Goal: Navigation & Orientation: Understand site structure

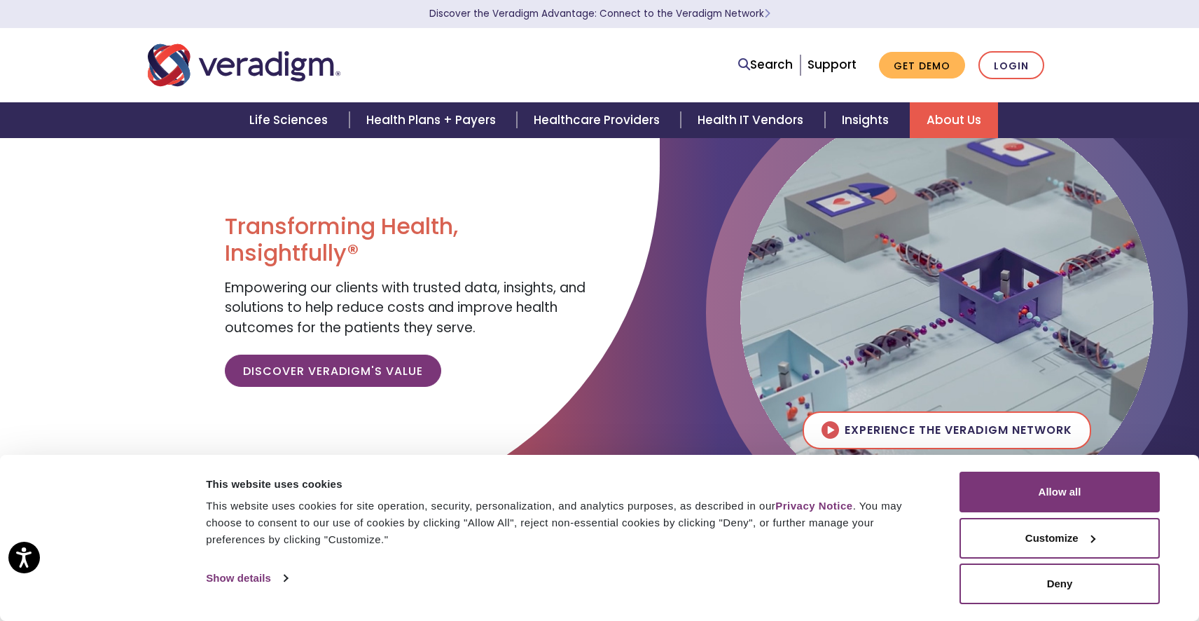
click at [960, 118] on link "About Us" at bounding box center [954, 120] width 88 height 36
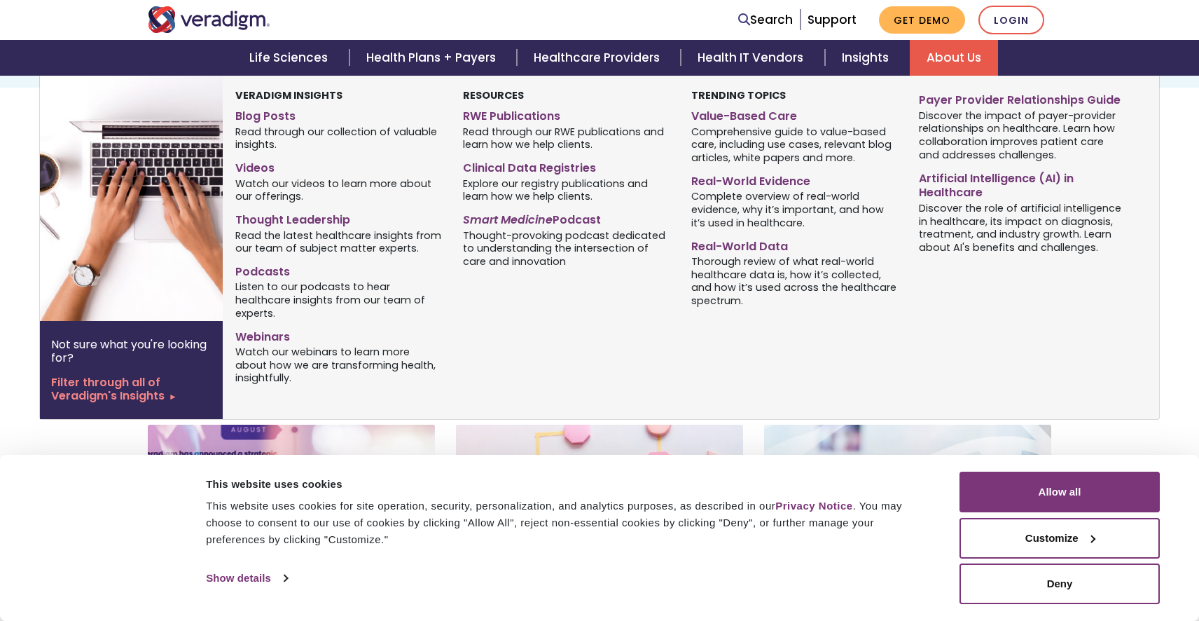
scroll to position [404, 0]
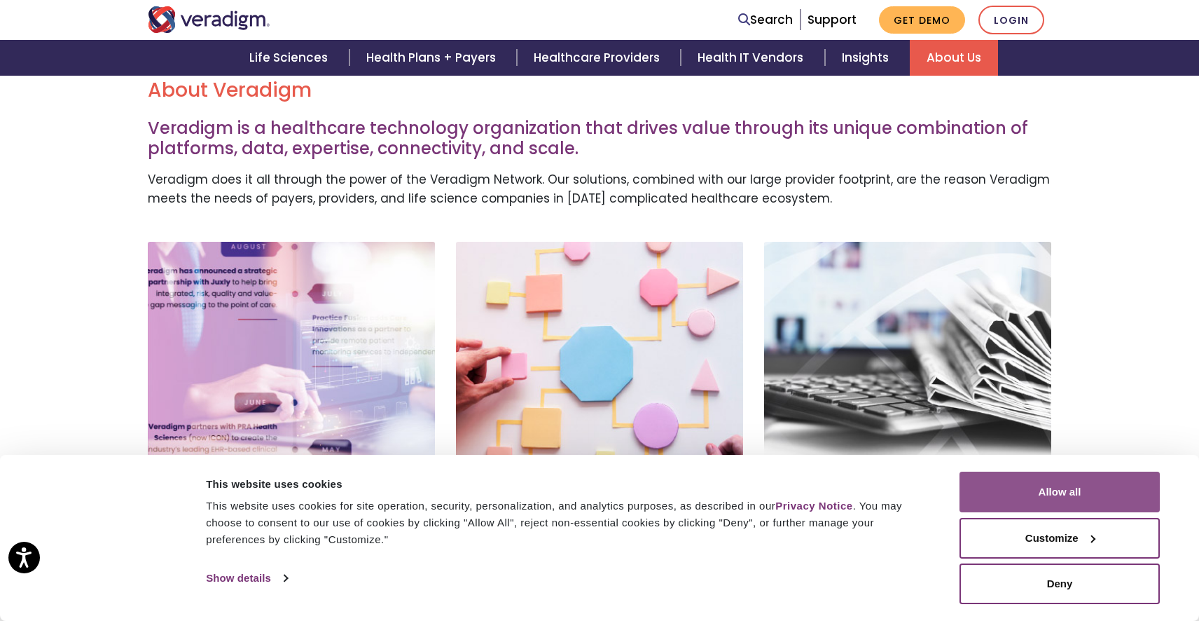
click at [1011, 492] on button "Allow all" at bounding box center [1060, 491] width 200 height 41
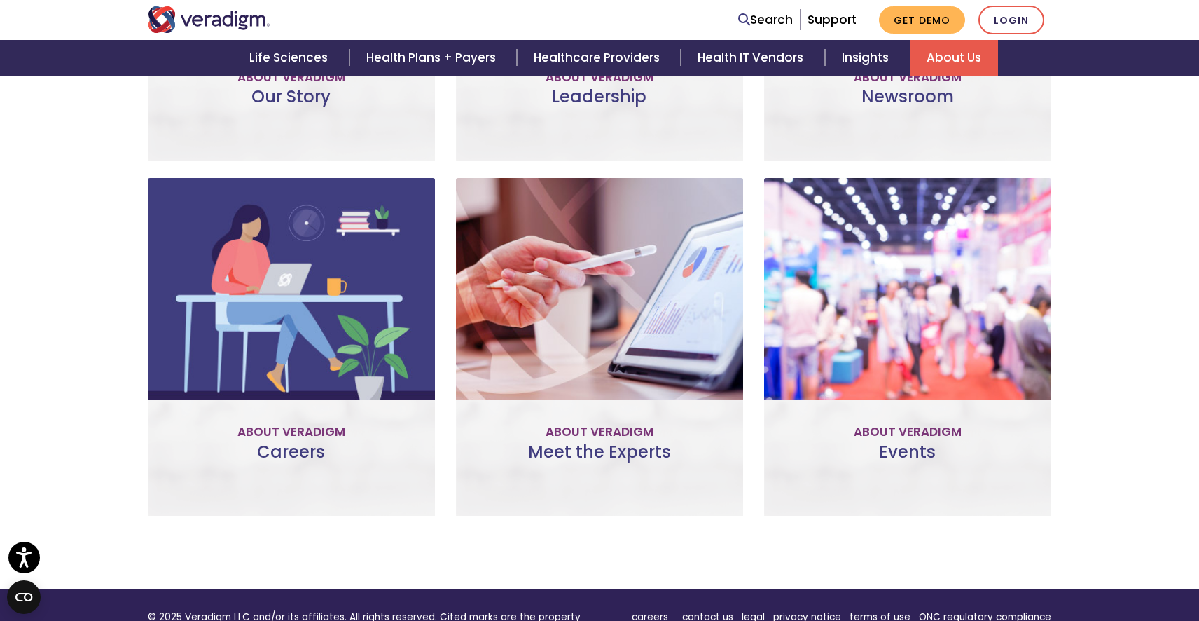
scroll to position [610, 0]
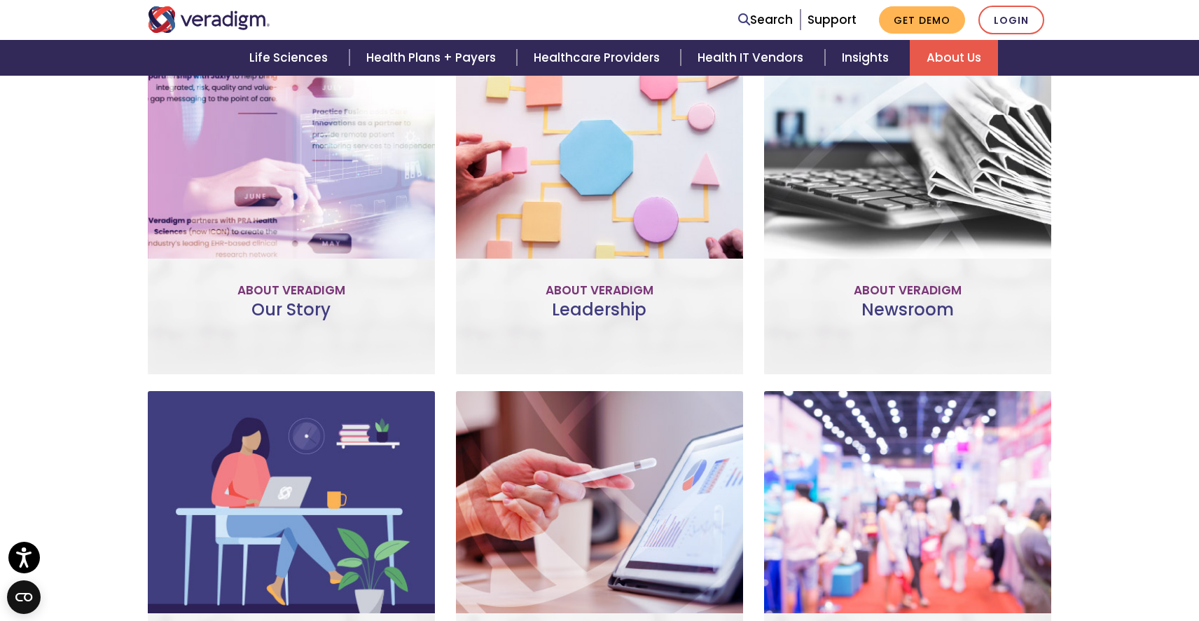
click at [588, 259] on link "Meet the Team" at bounding box center [600, 268] width 130 height 32
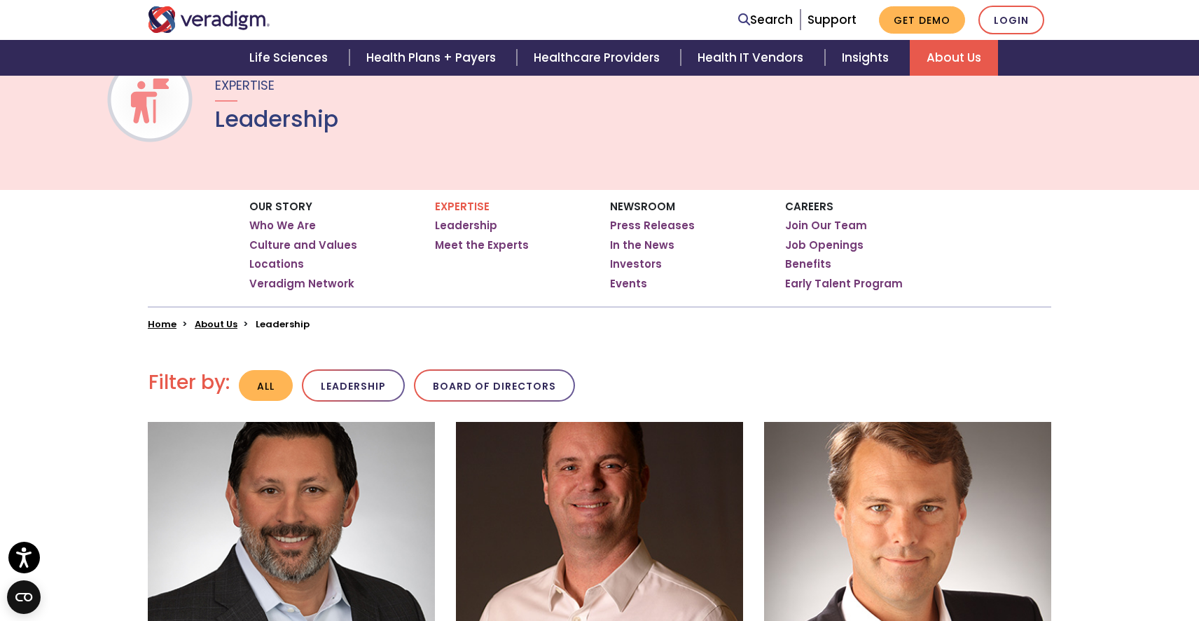
scroll to position [128, 0]
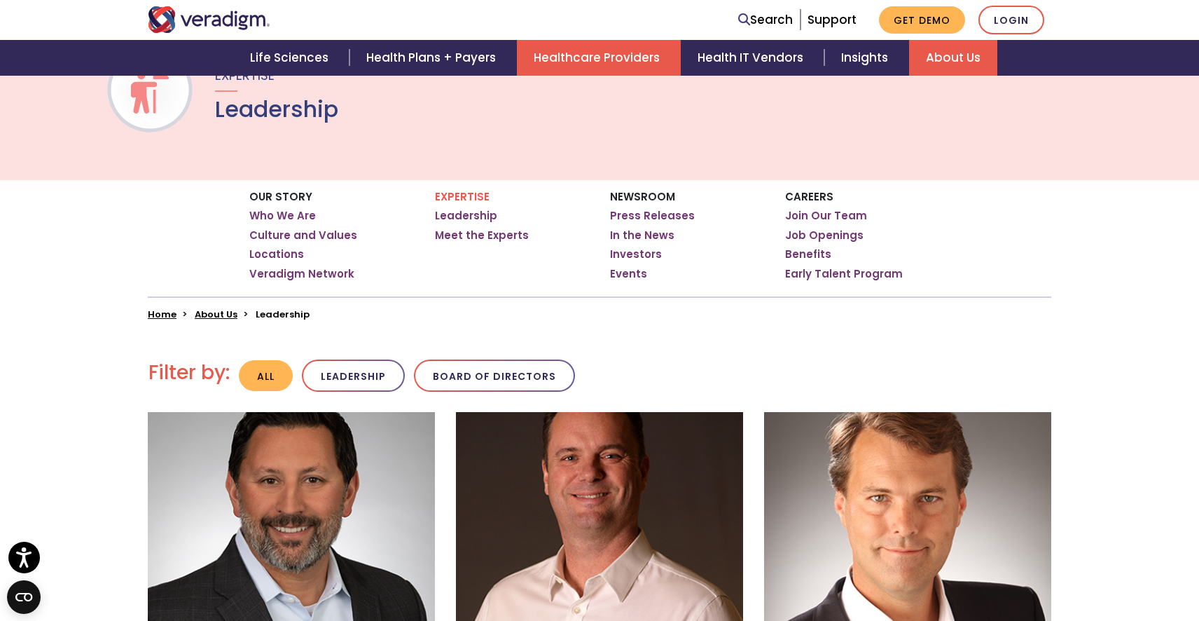
click at [581, 57] on link "Healthcare Providers" at bounding box center [599, 58] width 164 height 36
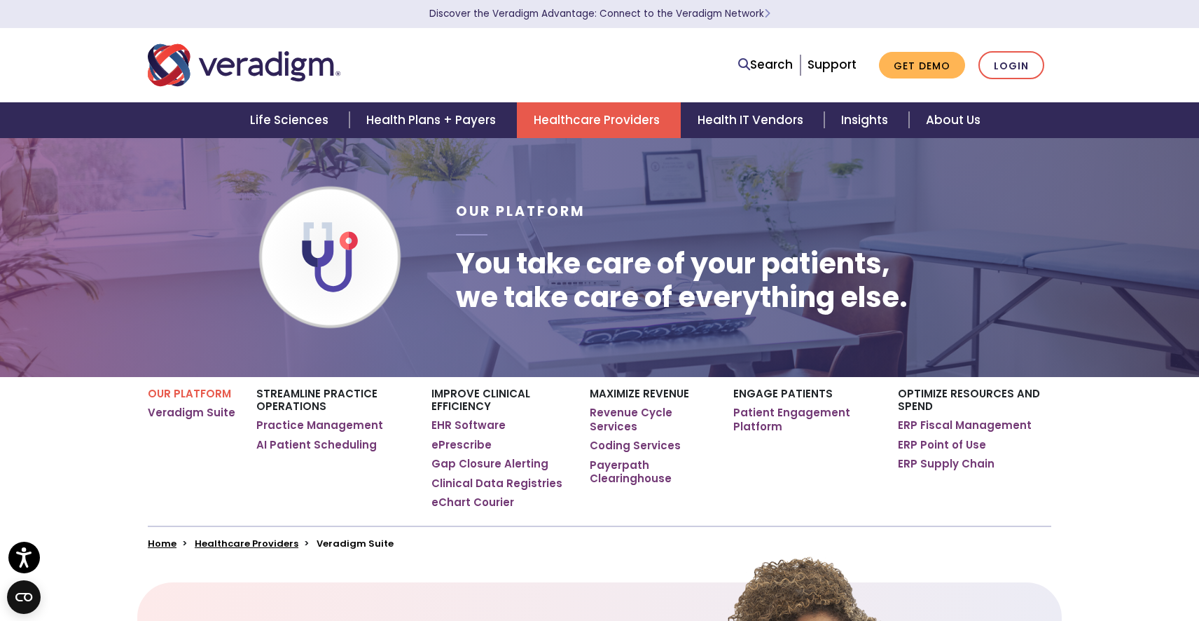
click at [226, 68] on img "Veradigm logo" at bounding box center [244, 65] width 193 height 46
